Goal: Transaction & Acquisition: Purchase product/service

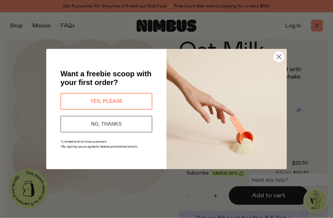
scroll to position [12, 0]
click at [109, 110] on button "YES, PLEASE" at bounding box center [106, 101] width 92 height 17
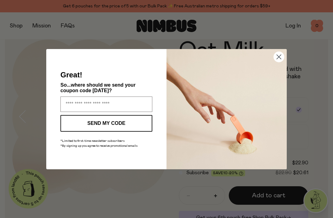
click at [76, 112] on input "Enter your email address" at bounding box center [106, 103] width 92 height 15
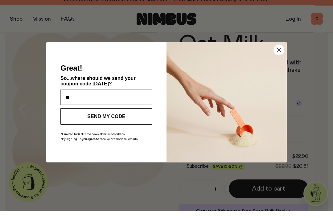
scroll to position [0, 0]
type input "**********"
click input "******" at bounding box center [0, 0] width 0 height 0
click at [318, 78] on div "**********" at bounding box center [166, 109] width 333 height 218
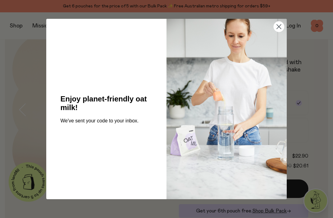
click at [277, 29] on icon "Close dialog" at bounding box center [278, 27] width 4 height 4
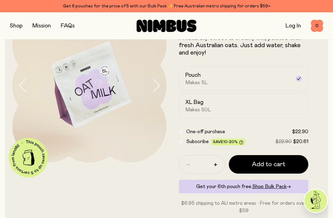
scroll to position [0, 0]
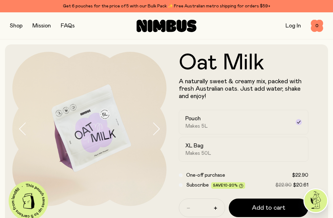
click at [13, 25] on button "button" at bounding box center [16, 26] width 13 height 9
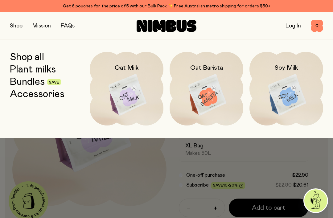
click at [212, 92] on img at bounding box center [206, 95] width 74 height 87
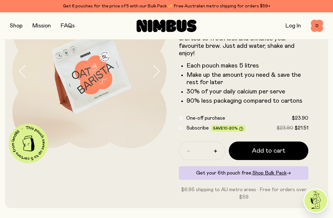
scroll to position [57, 0]
click at [273, 151] on span "Add to cart" at bounding box center [268, 151] width 33 height 9
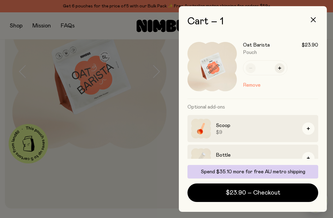
click at [274, 197] on span "$23.90 – Checkout" at bounding box center [252, 192] width 54 height 9
click at [282, 68] on button "button" at bounding box center [279, 68] width 10 height 10
click at [264, 193] on span "$47.80 – Checkout" at bounding box center [253, 192] width 54 height 9
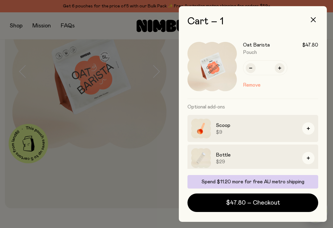
click at [280, 67] on icon "button" at bounding box center [279, 68] width 3 height 3
click at [271, 203] on span "$71.70 – Checkout" at bounding box center [253, 202] width 52 height 9
